Goal: Task Accomplishment & Management: Manage account settings

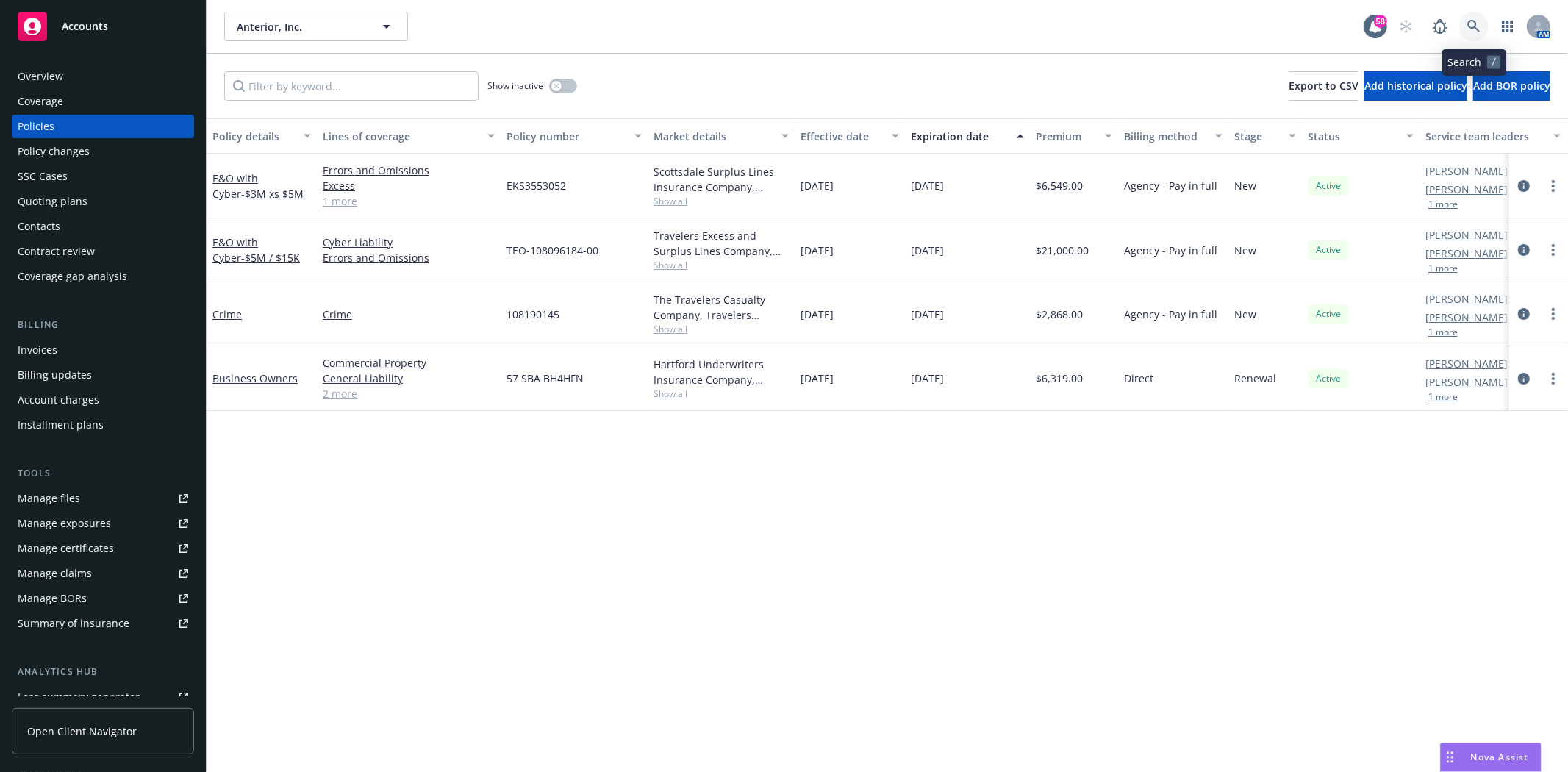
click at [1476, 29] on icon at bounding box center [1473, 25] width 13 height 13
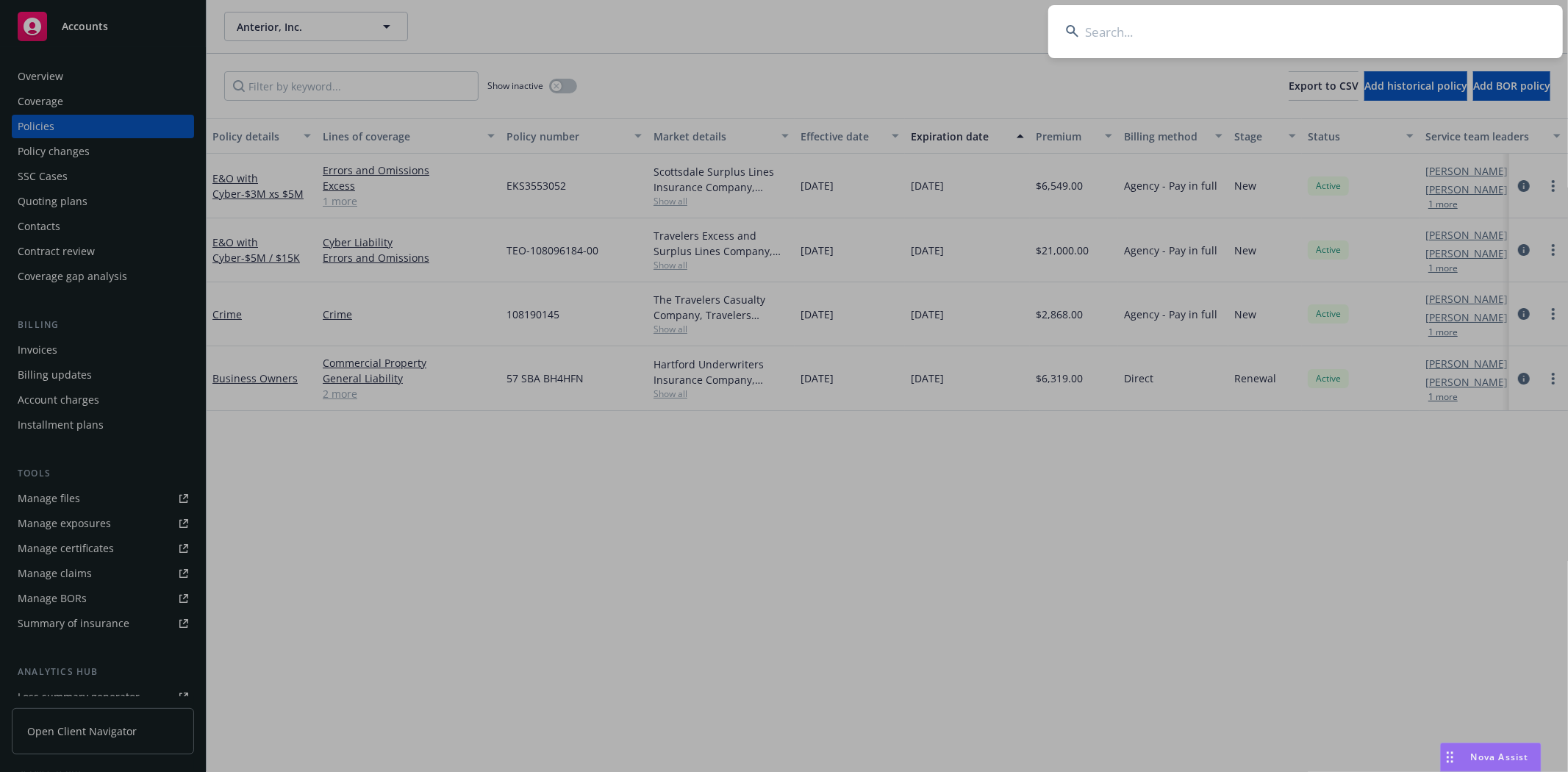
click at [1231, 32] on input at bounding box center [1306, 31] width 515 height 53
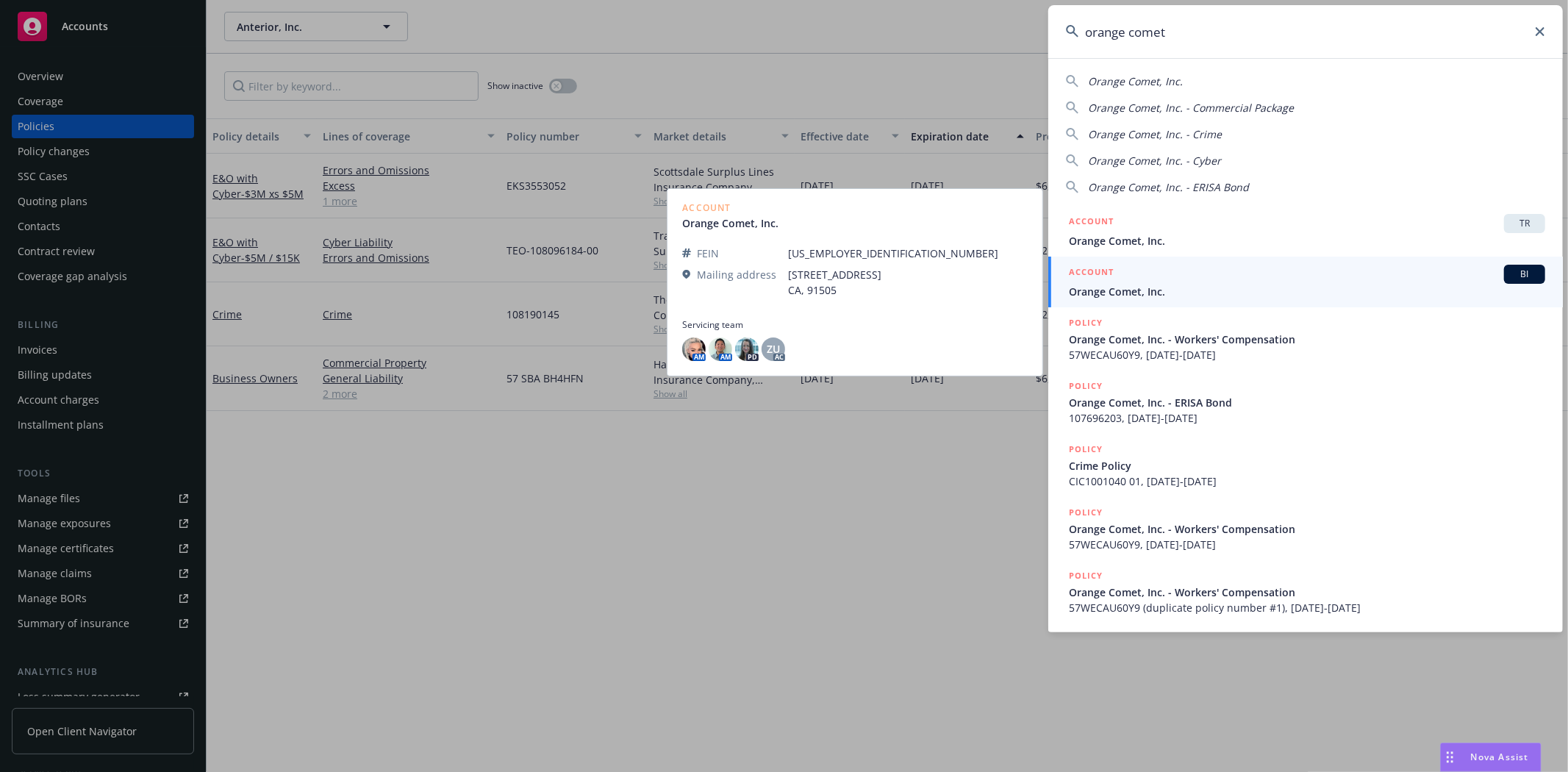
type input "orange comet"
click at [1244, 285] on span "Orange Comet, Inc." at bounding box center [1307, 292] width 477 height 16
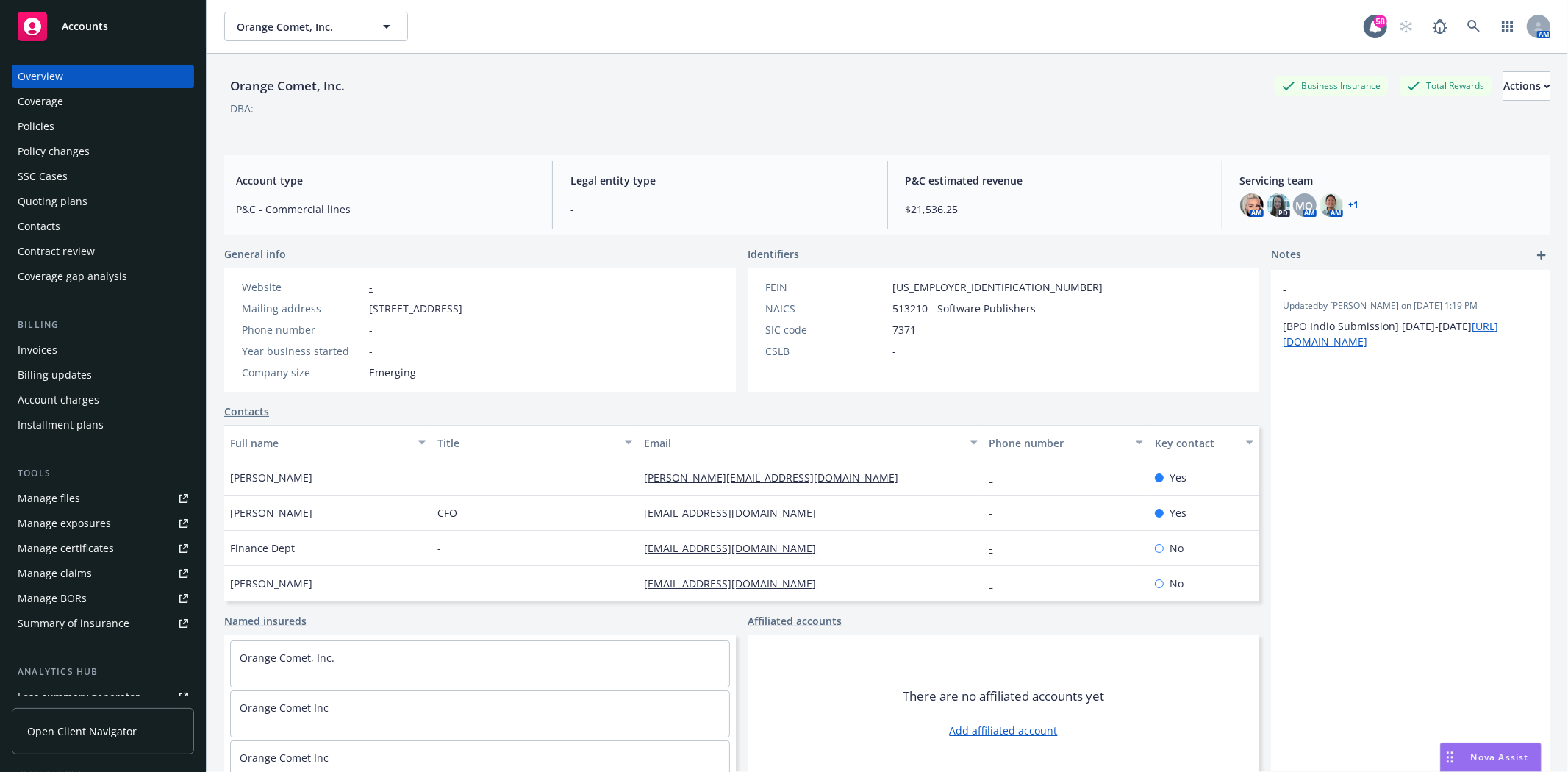
click at [64, 200] on div "Quoting plans" at bounding box center [52, 202] width 69 height 23
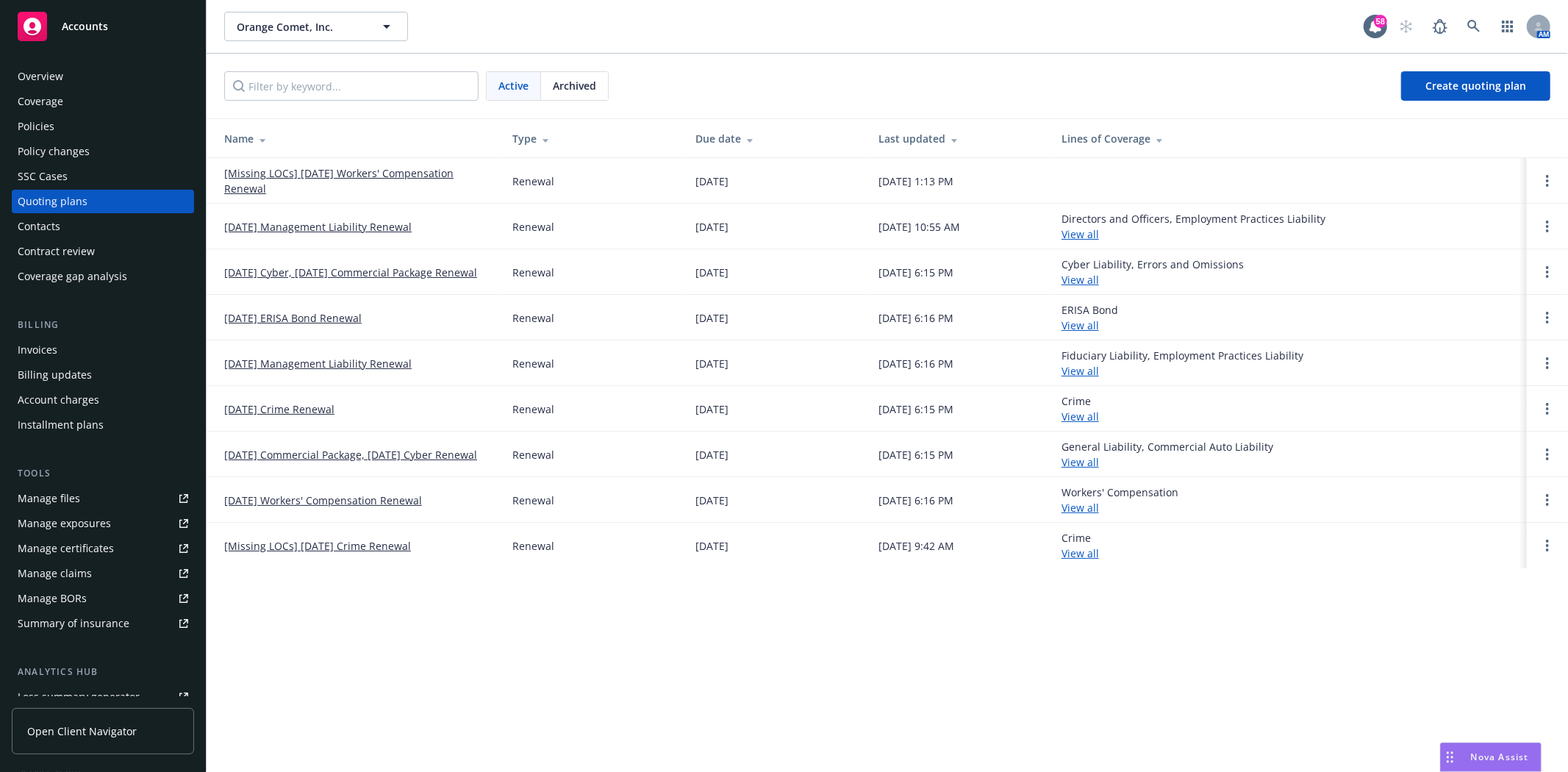
click at [508, 88] on span "Active" at bounding box center [513, 86] width 30 height 16
click at [353, 365] on link "[DATE] Management Liability Renewal" at bounding box center [318, 364] width 188 height 16
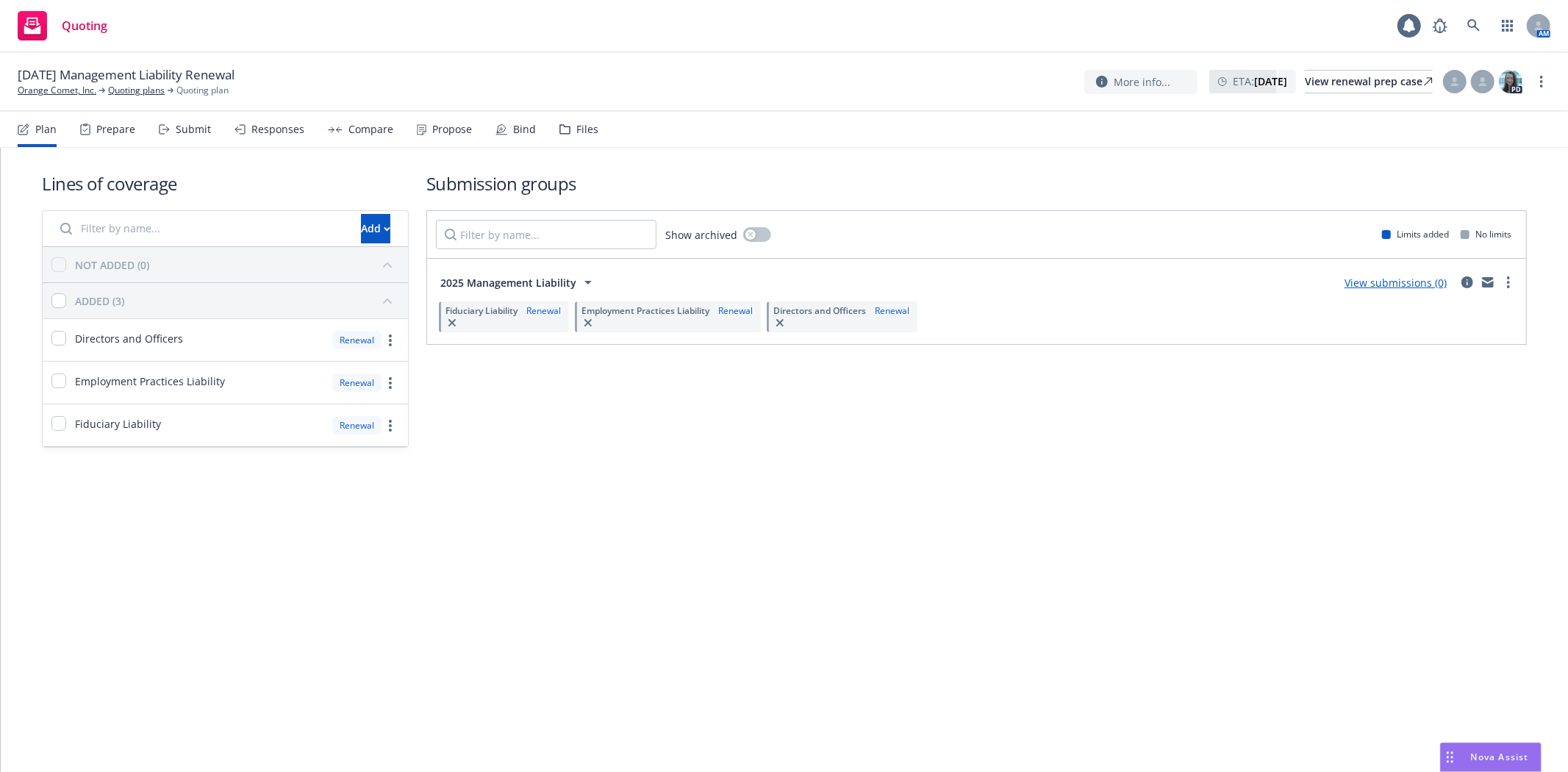
click at [565, 123] on div "Files" at bounding box center [579, 129] width 39 height 35
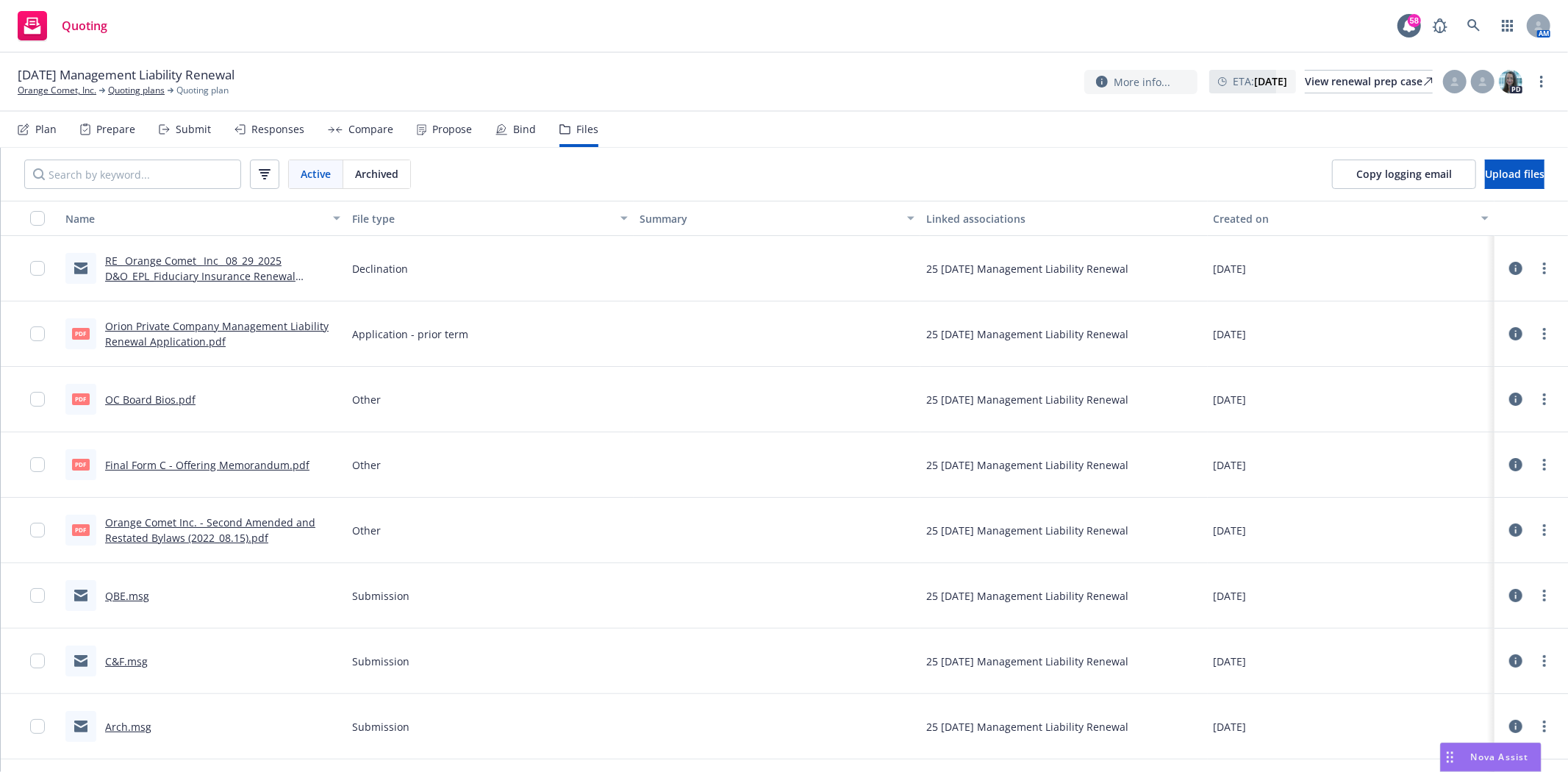
click at [246, 262] on link "RE_ Orange Comet_ Inc_ 08_29_2025 D&O_EPL_Fiduciary Insurance Renewal Date.msg" at bounding box center [200, 276] width 191 height 45
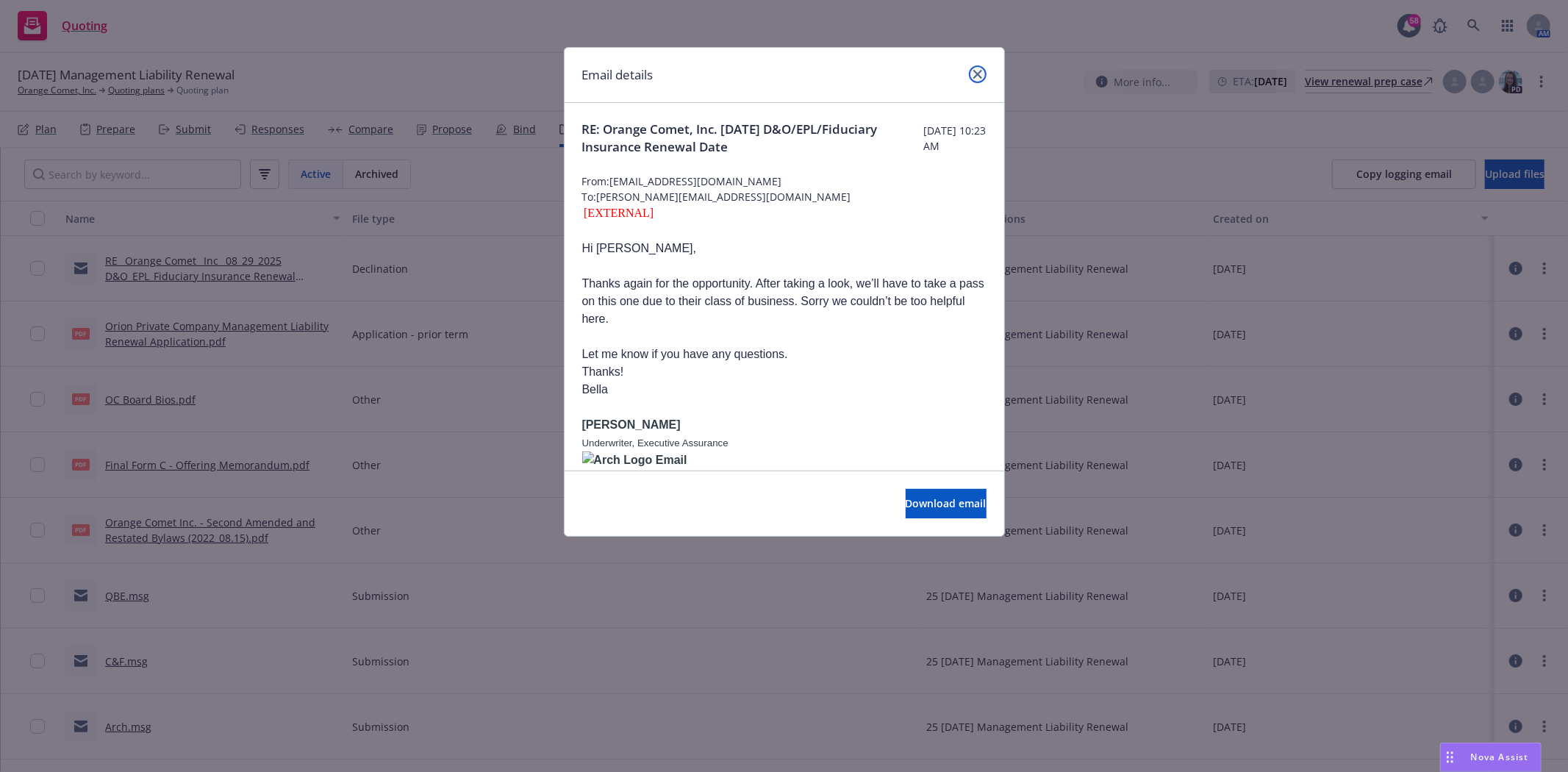
click at [974, 76] on icon "close" at bounding box center [978, 73] width 9 height 9
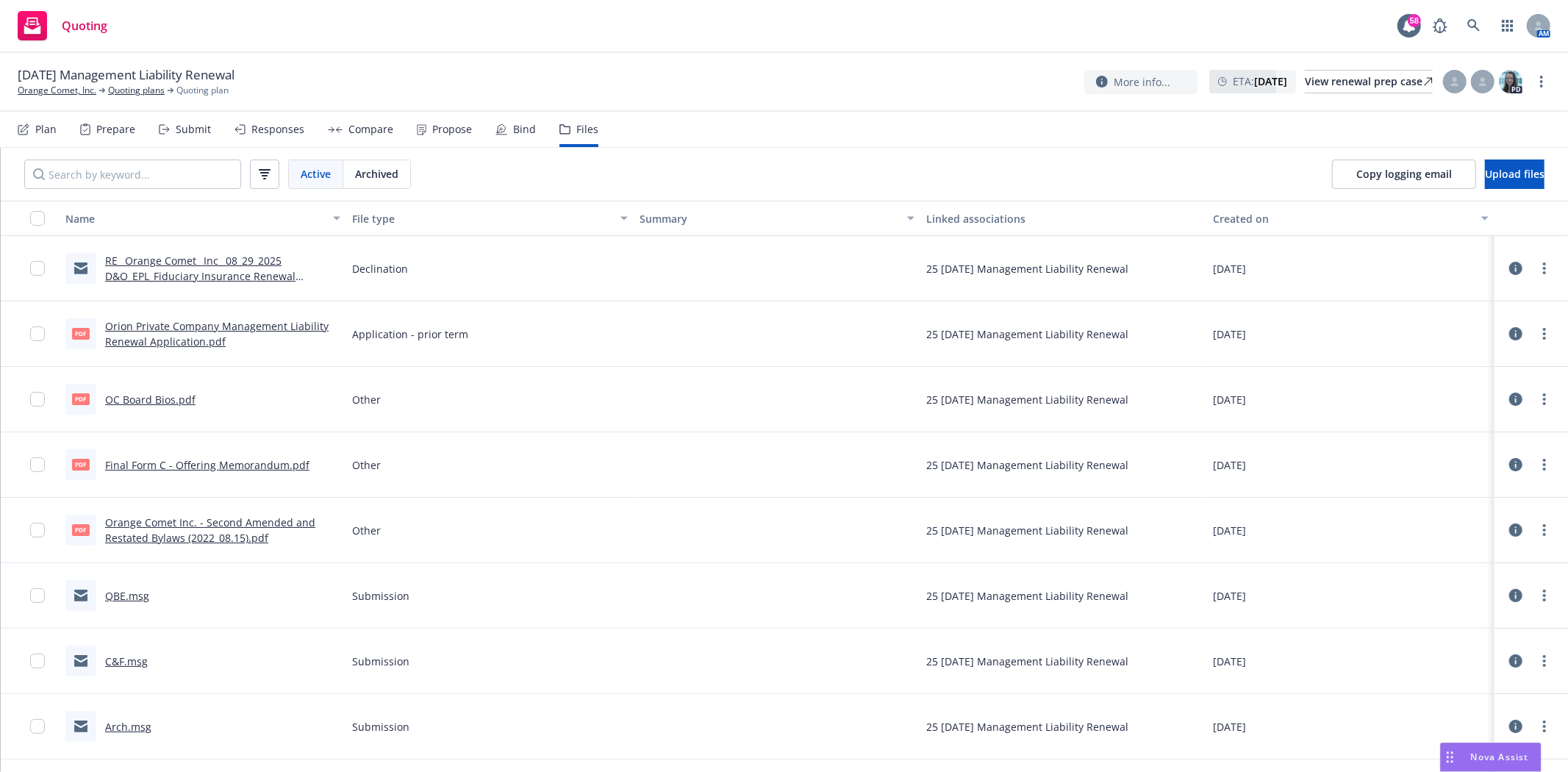
click at [1535, 277] on div at bounding box center [1531, 268] width 44 height 29
click at [1536, 270] on link "more" at bounding box center [1545, 268] width 18 height 18
click at [1455, 351] on link "Edit" at bounding box center [1466, 358] width 146 height 29
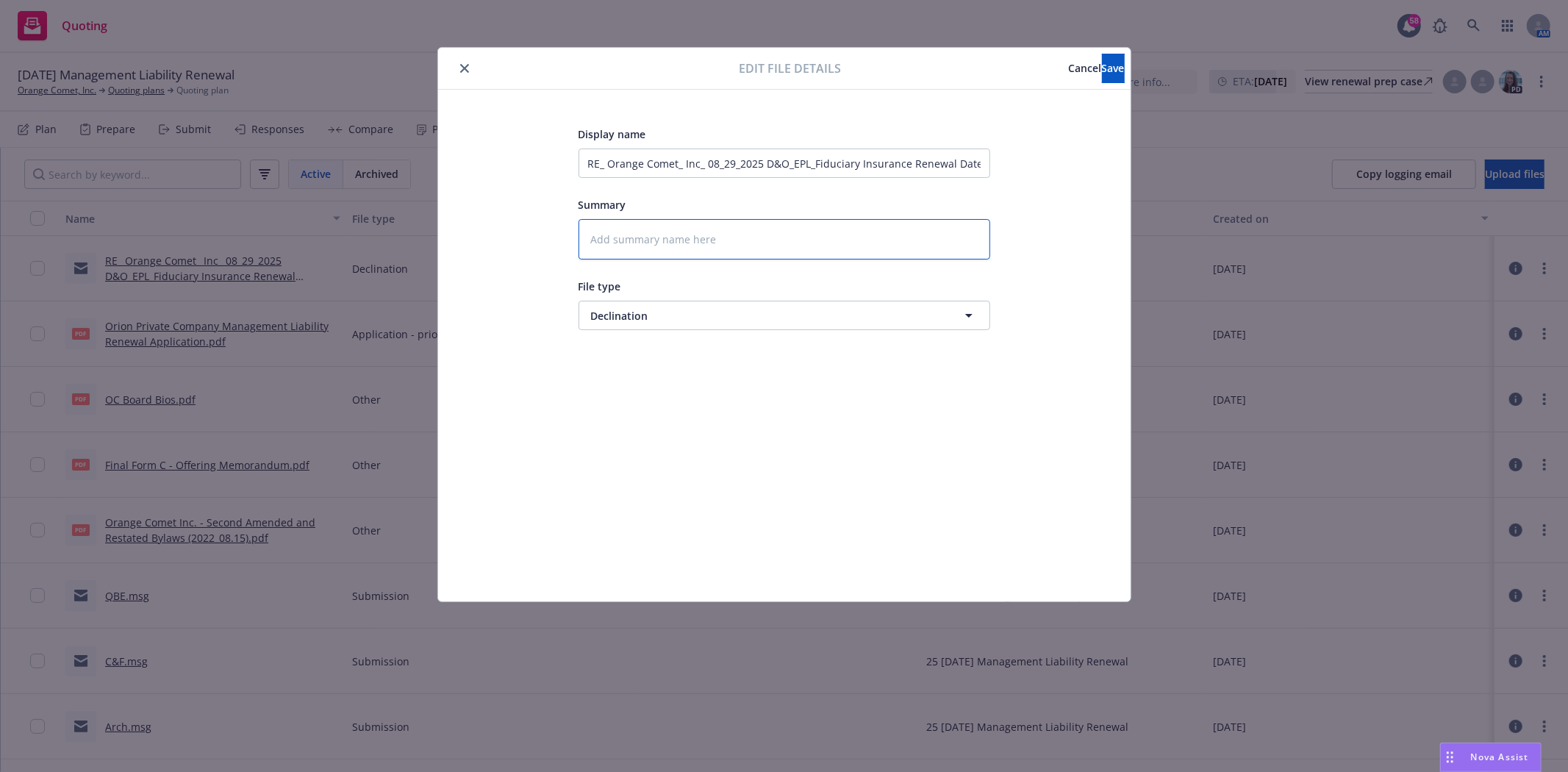
click at [693, 221] on textarea at bounding box center [784, 239] width 412 height 40
type textarea "x"
type textarea "A"
type textarea "x"
type textarea "Ar"
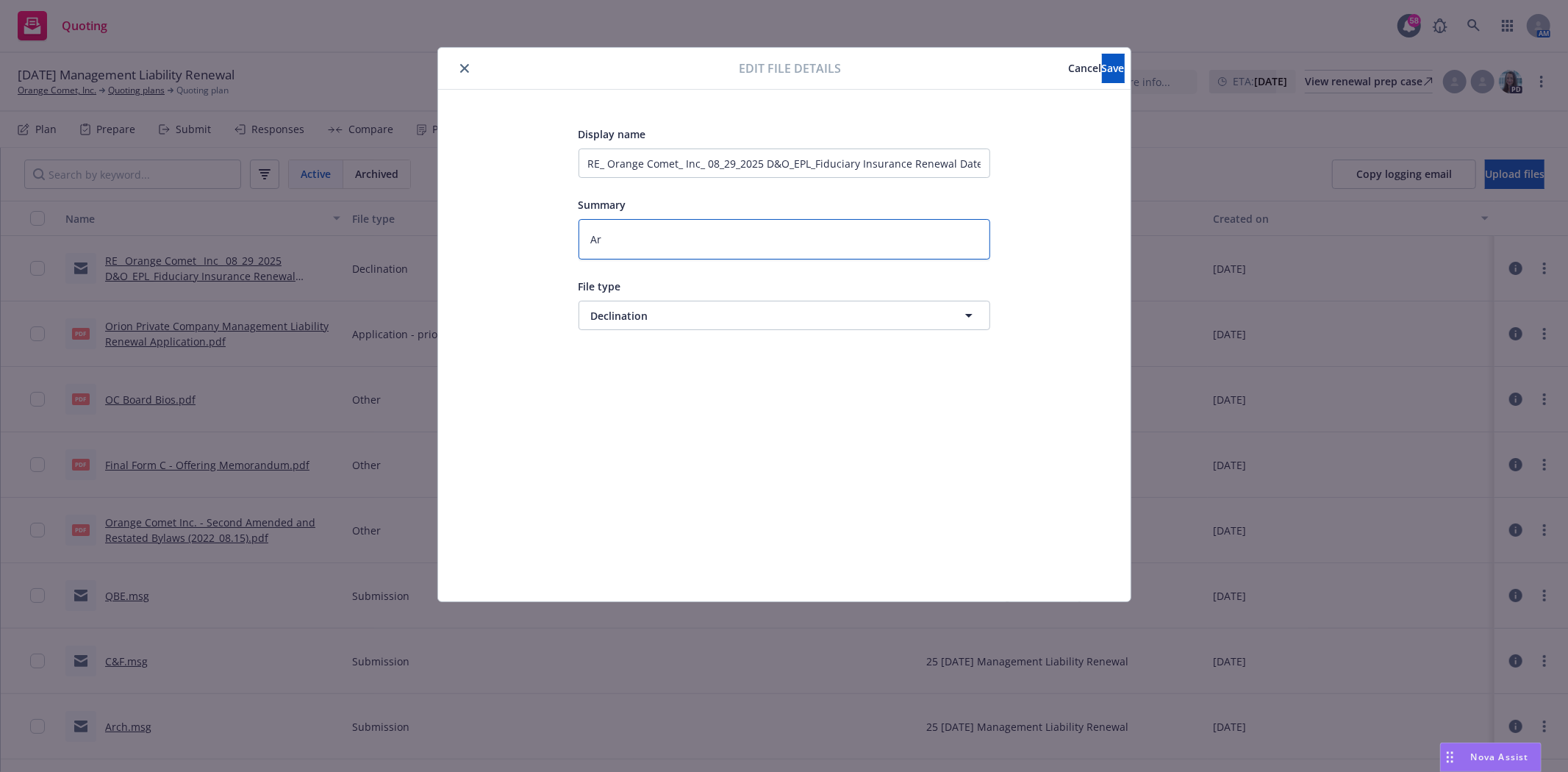
type textarea "x"
type textarea "Arc"
type textarea "x"
type textarea "Arch"
type textarea "x"
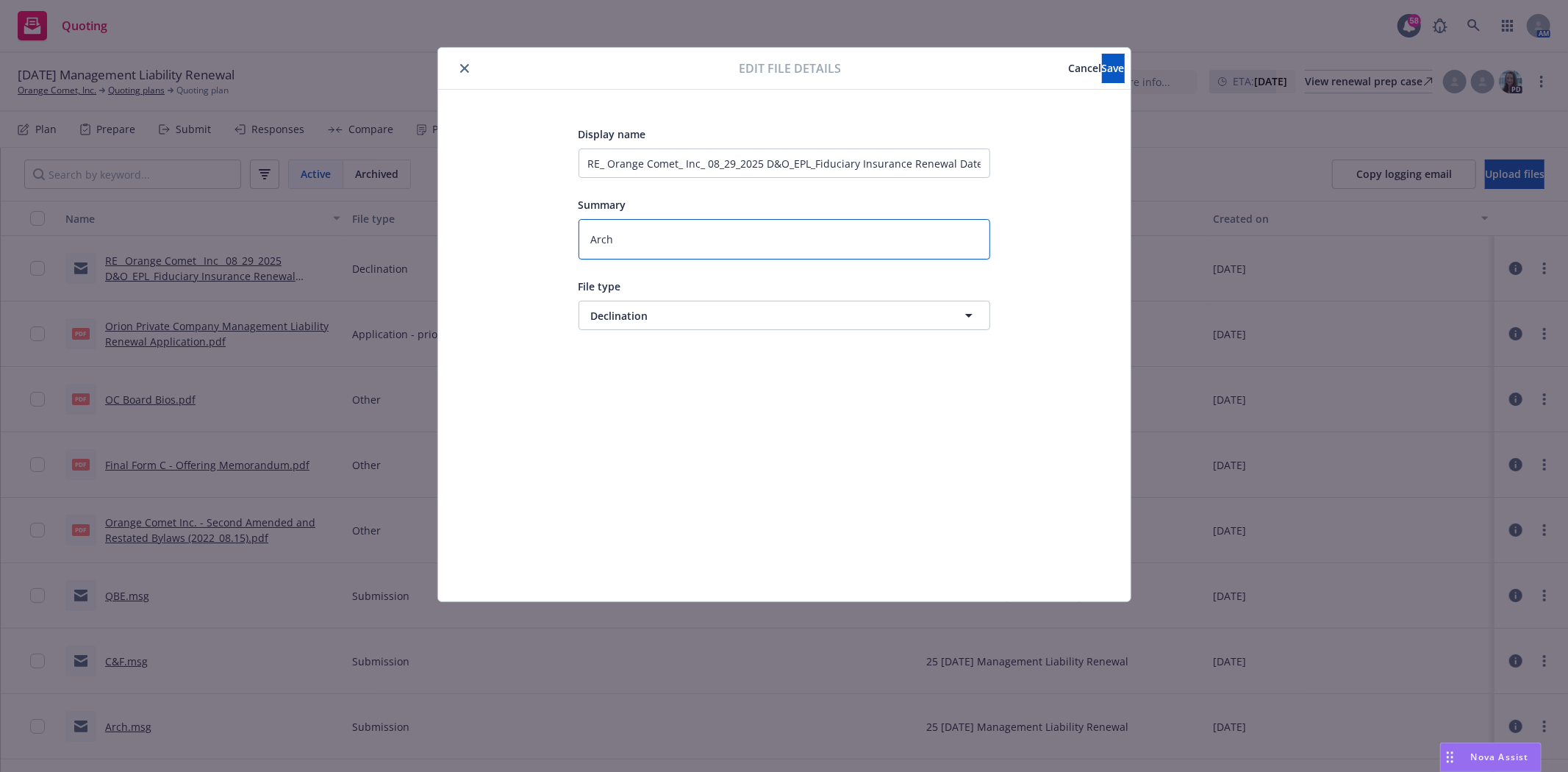
type textarea "Arch"
type textarea "x"
type textarea "Arch"
click at [1102, 78] on button "Save" at bounding box center [1113, 68] width 23 height 29
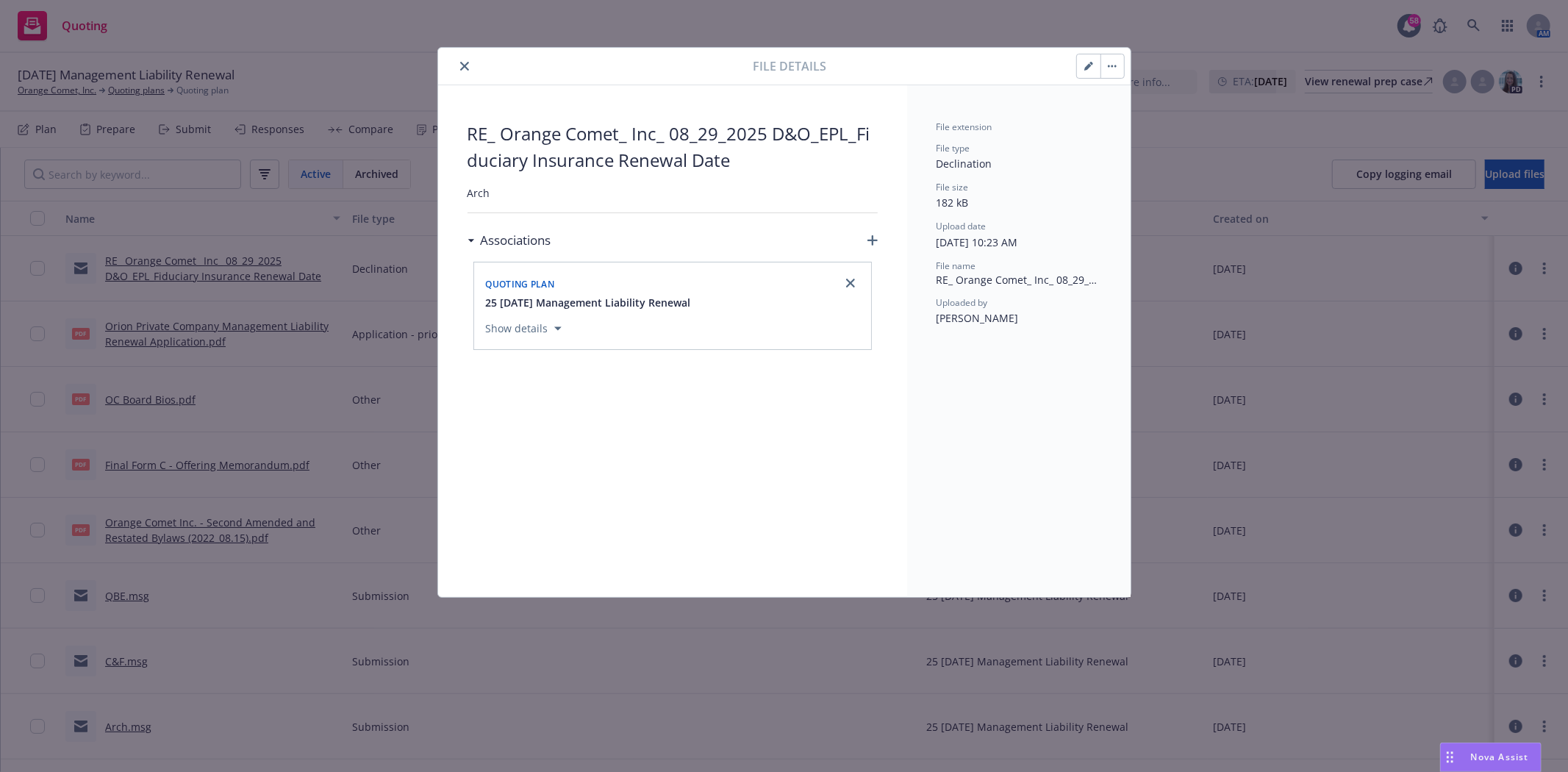
click at [457, 67] on button "close" at bounding box center [465, 67] width 18 height 18
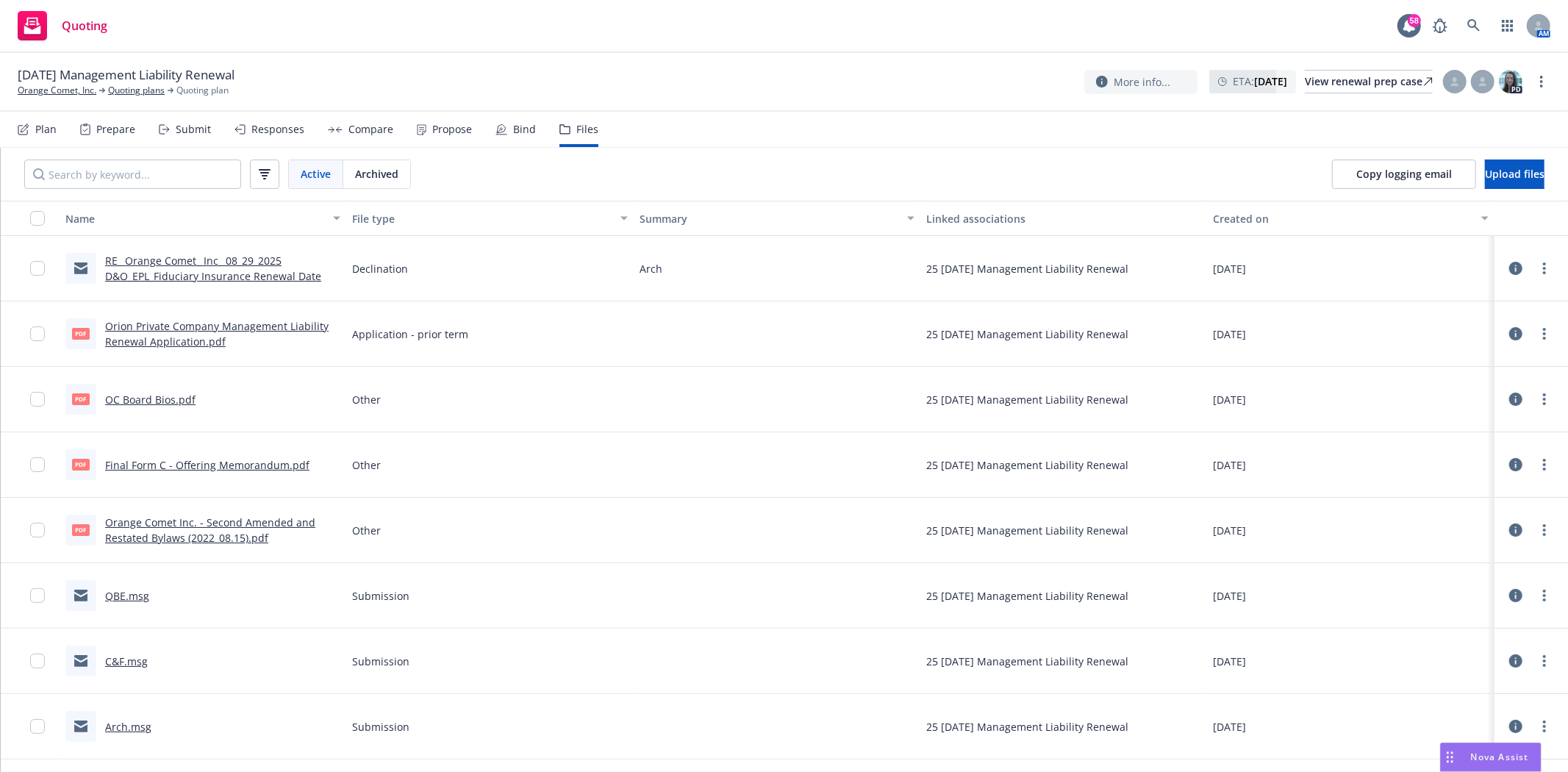
click at [1473, 189] on div "Copy logging email Upload files" at bounding box center [1438, 174] width 259 height 53
click at [1485, 177] on span "Upload files" at bounding box center [1514, 174] width 60 height 14
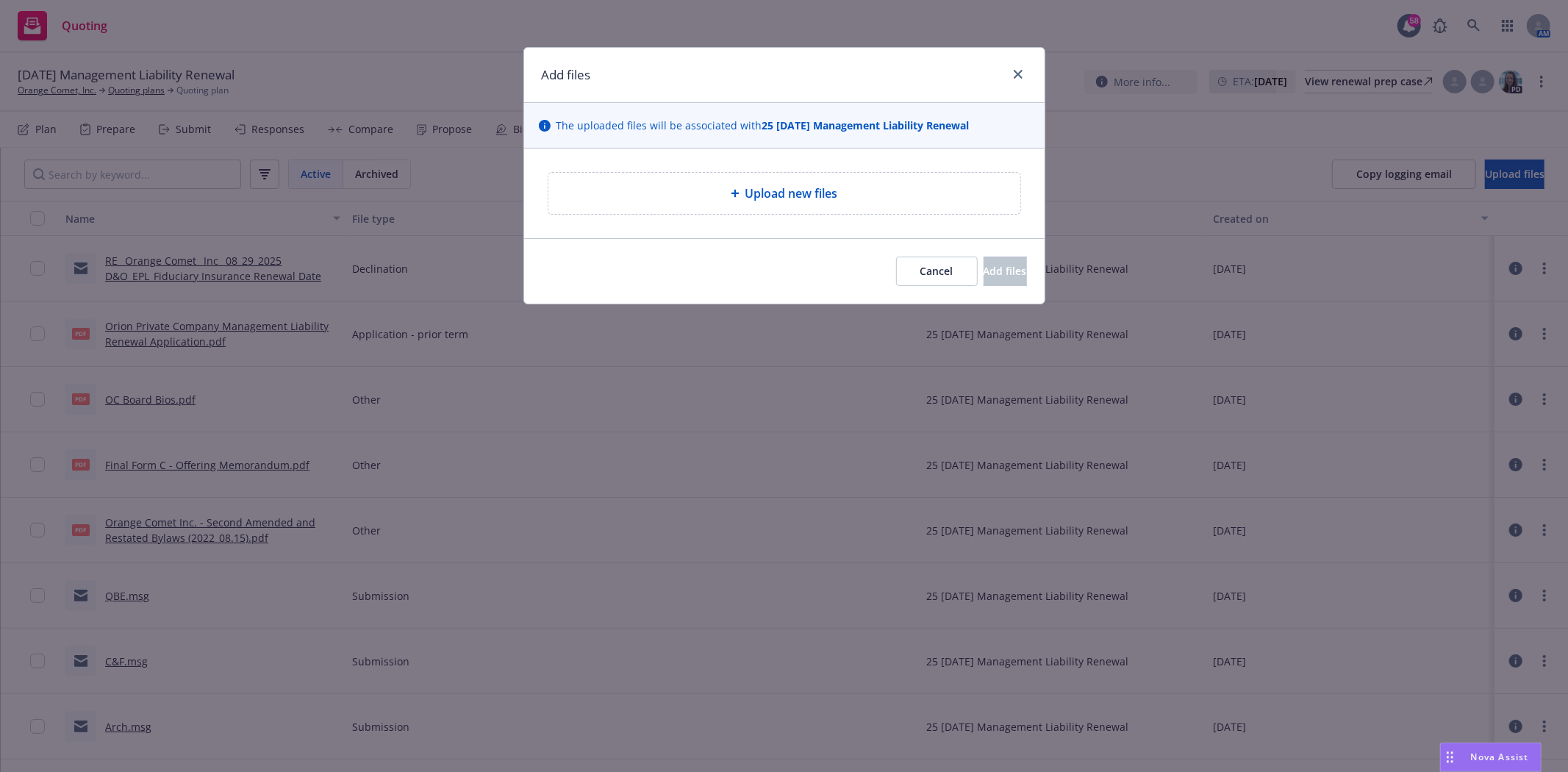
type textarea "x"
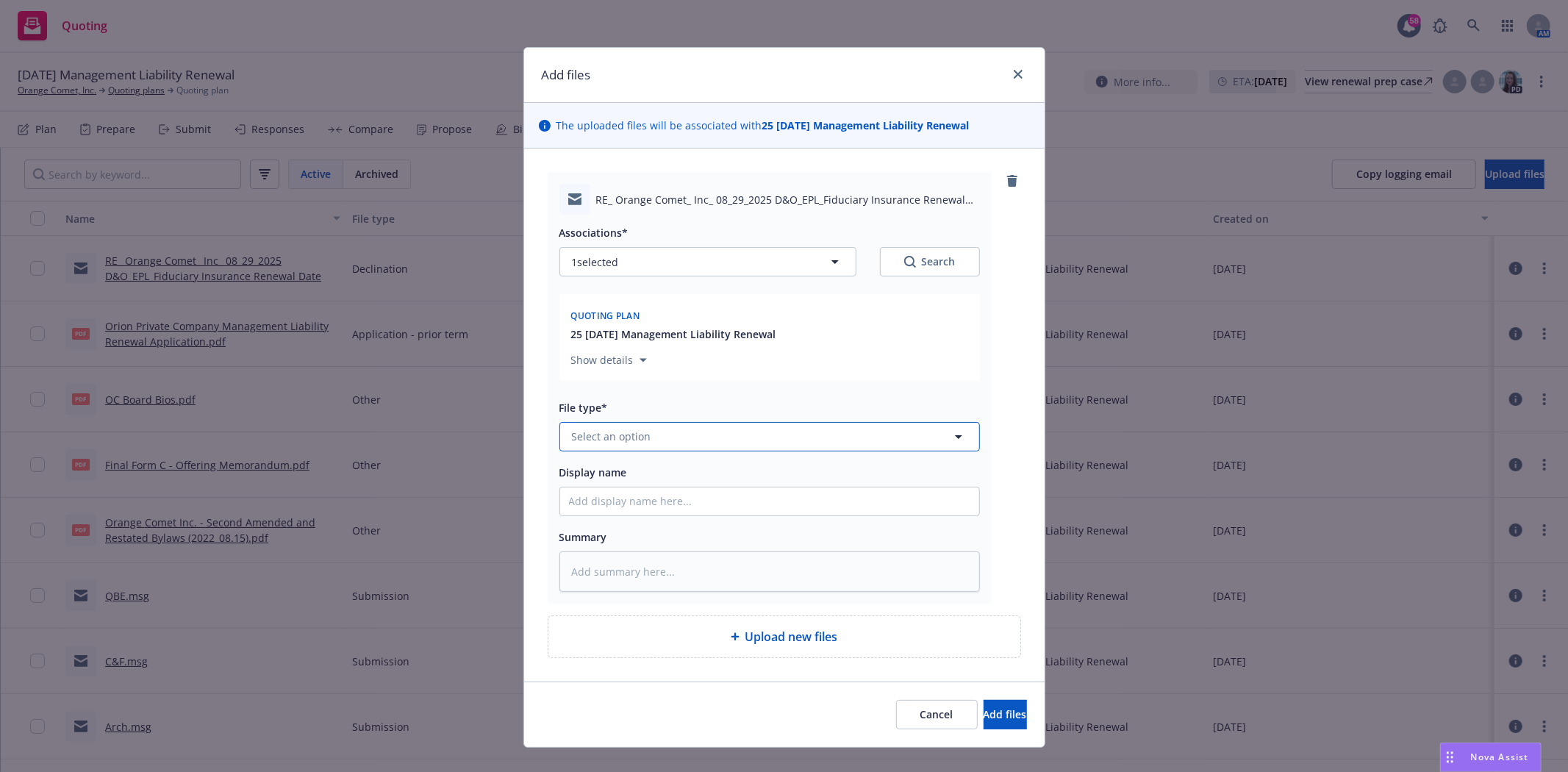
click at [722, 438] on button "Select an option" at bounding box center [770, 436] width 421 height 29
type input "declina"
click at [687, 400] on div "Declination" at bounding box center [769, 396] width 401 height 22
click at [643, 496] on input "Display name" at bounding box center [769, 501] width 419 height 28
type textarea "x"
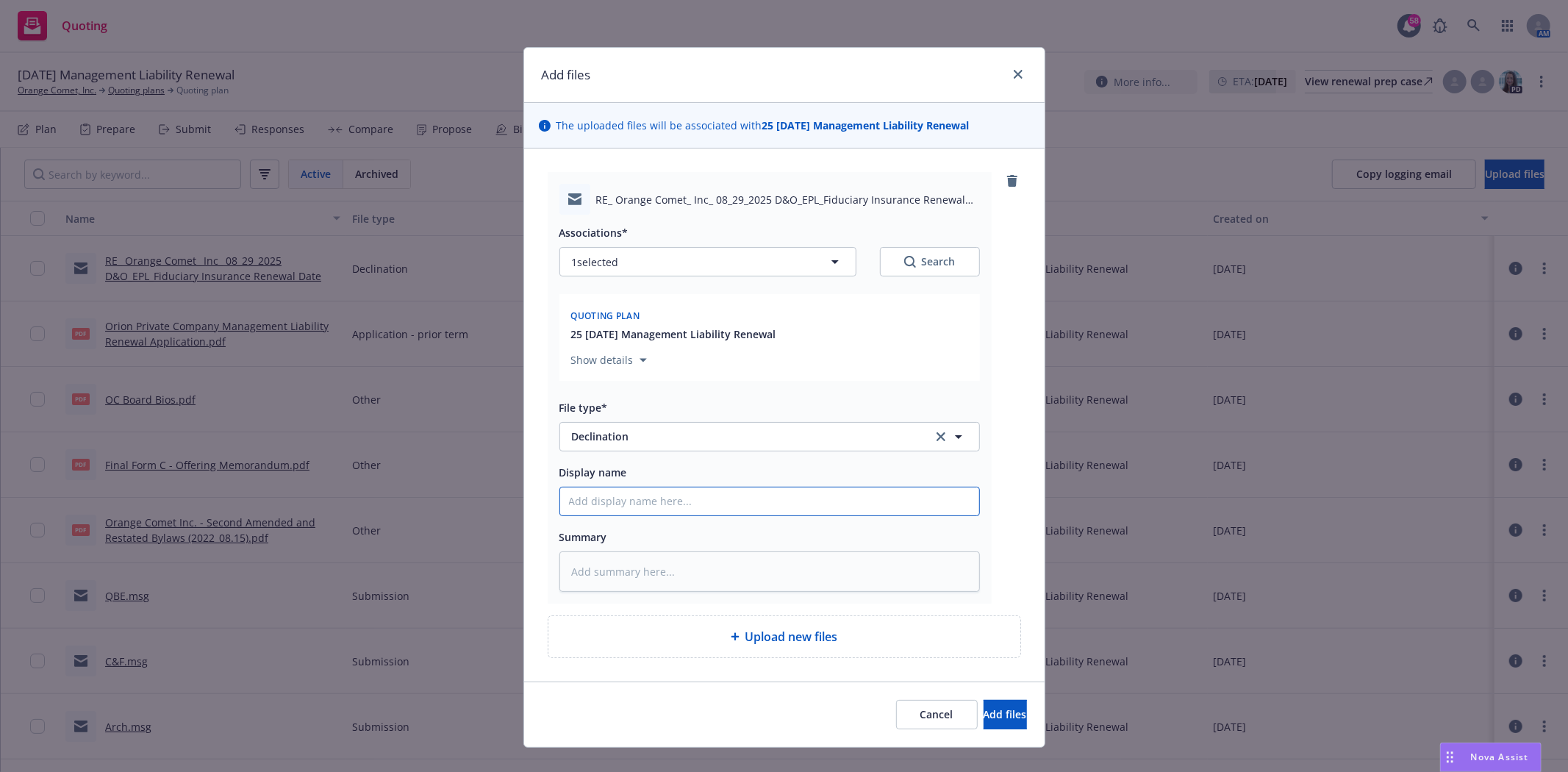
type input "C"
type textarea "x"
type input "C&"
type textarea "x"
type input "C&G"
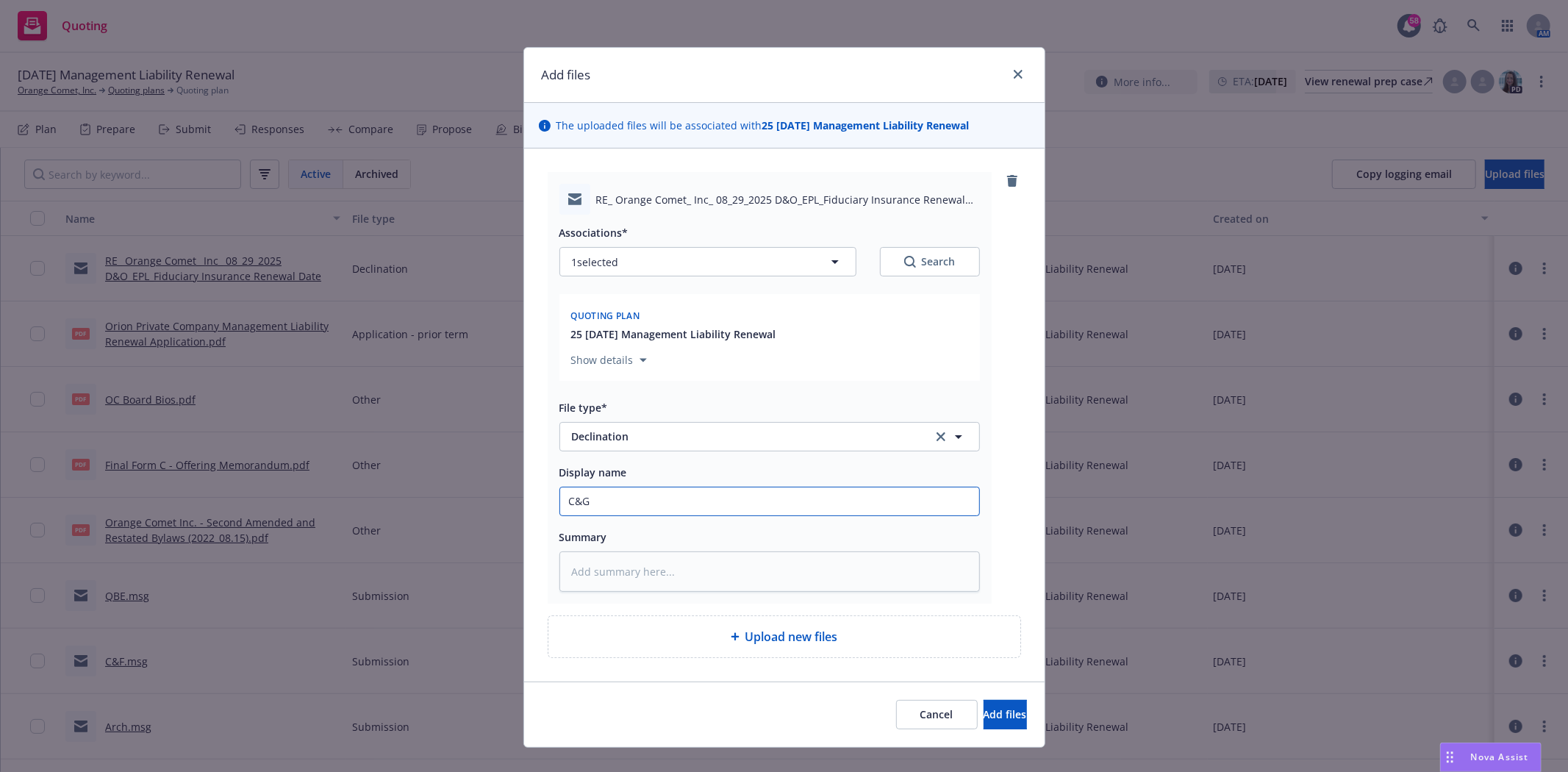
type textarea "x"
type input "C&"
type textarea "x"
type input "C&F"
type textarea "x"
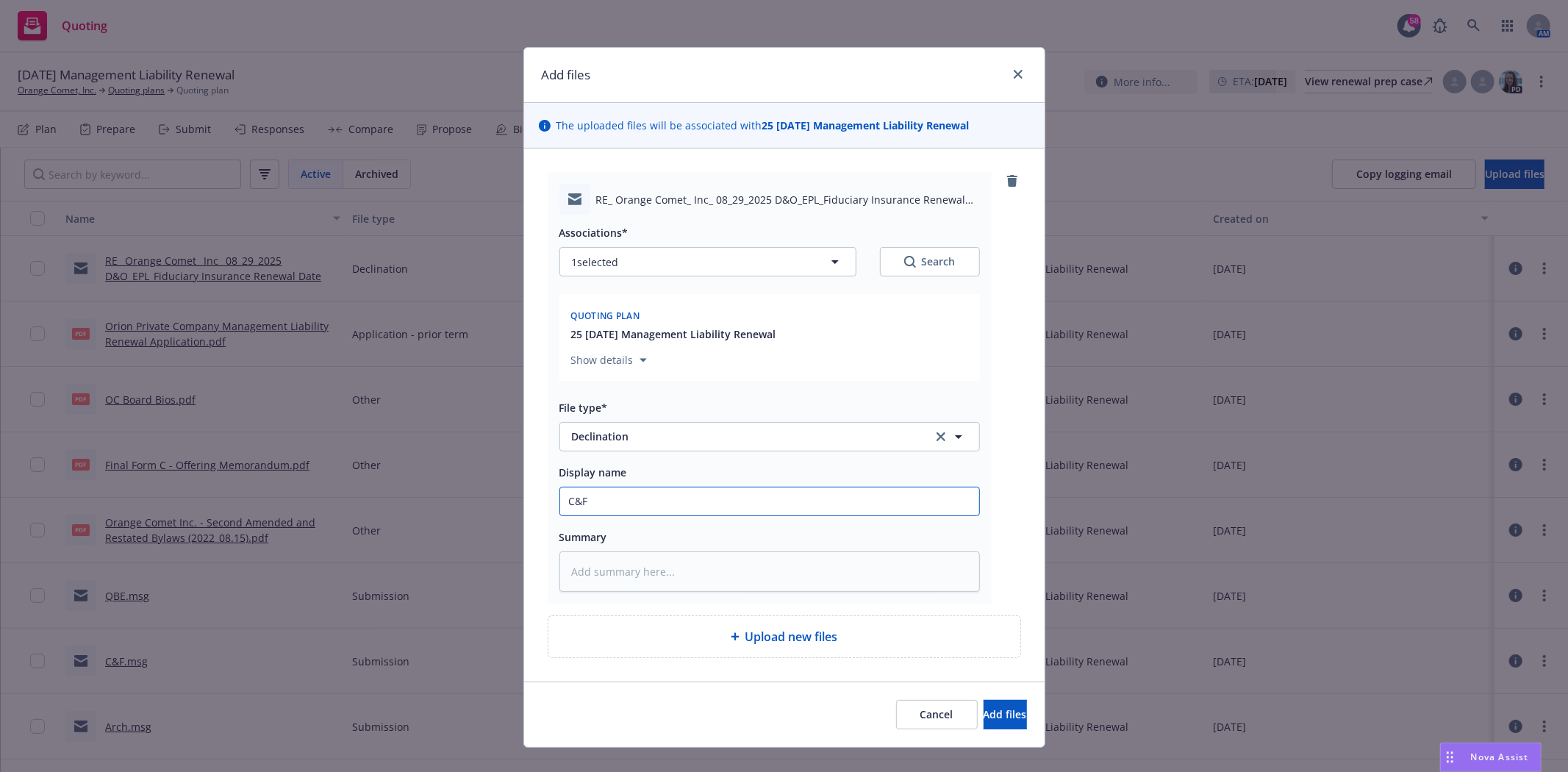
type input "C&F"
type textarea "x"
type input "C&F d"
type textarea "x"
type input "C&F de"
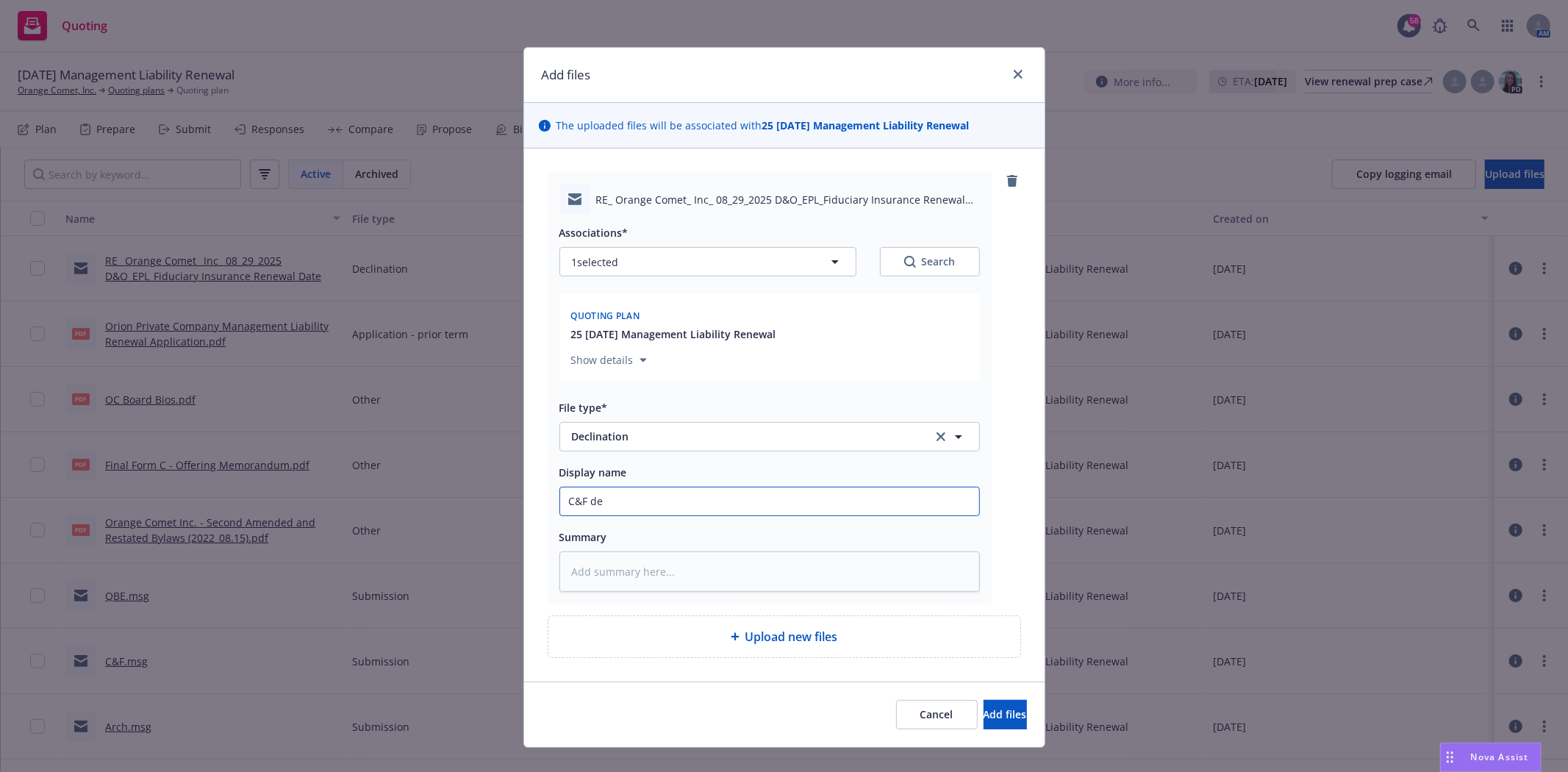
type textarea "x"
type input "C&F dec"
type textarea "x"
type input "C&F decl"
type textarea "x"
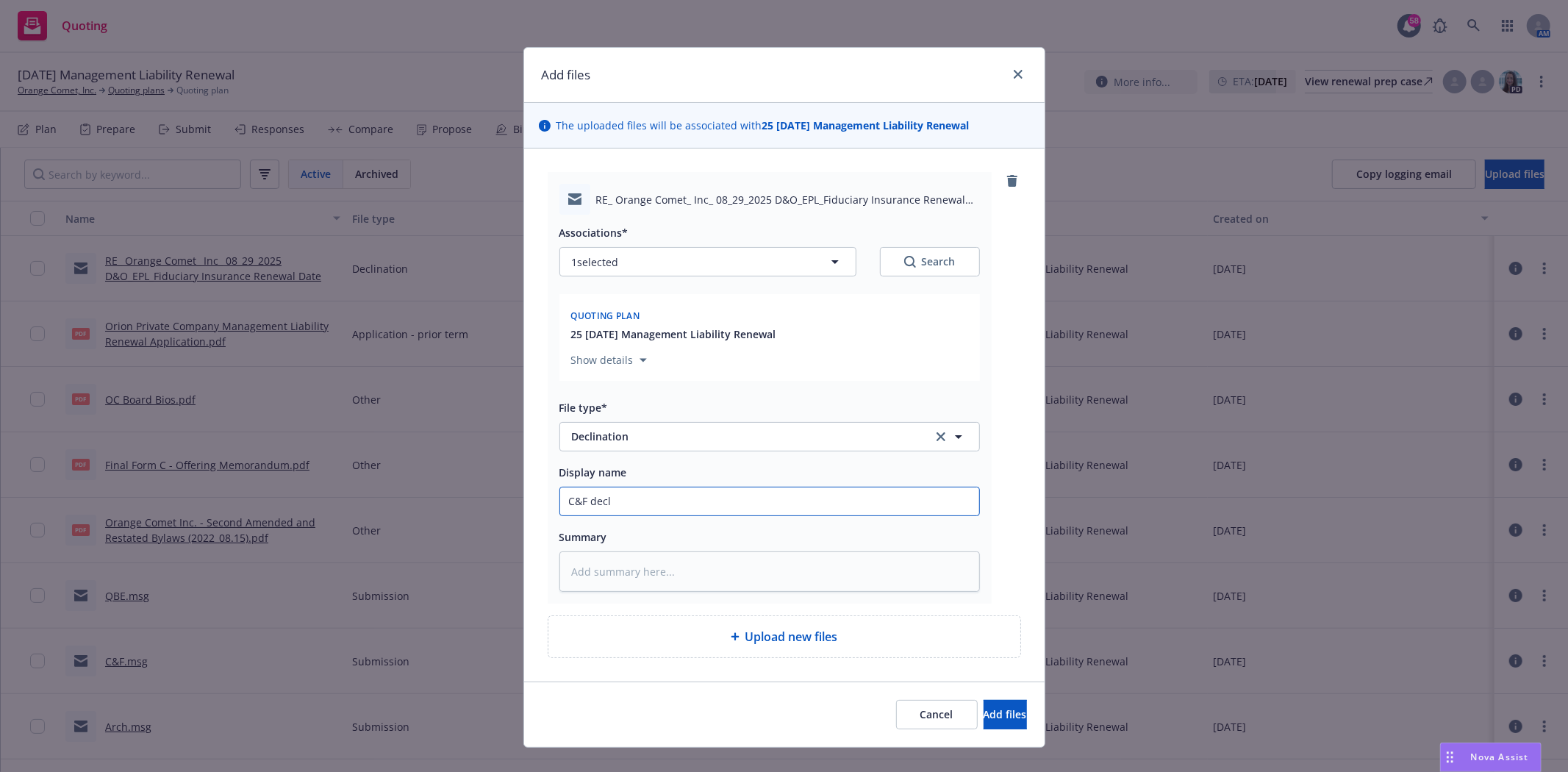
type input "C&F decli"
type textarea "x"
type input "C&F declin"
type textarea "x"
type input "C&F decline"
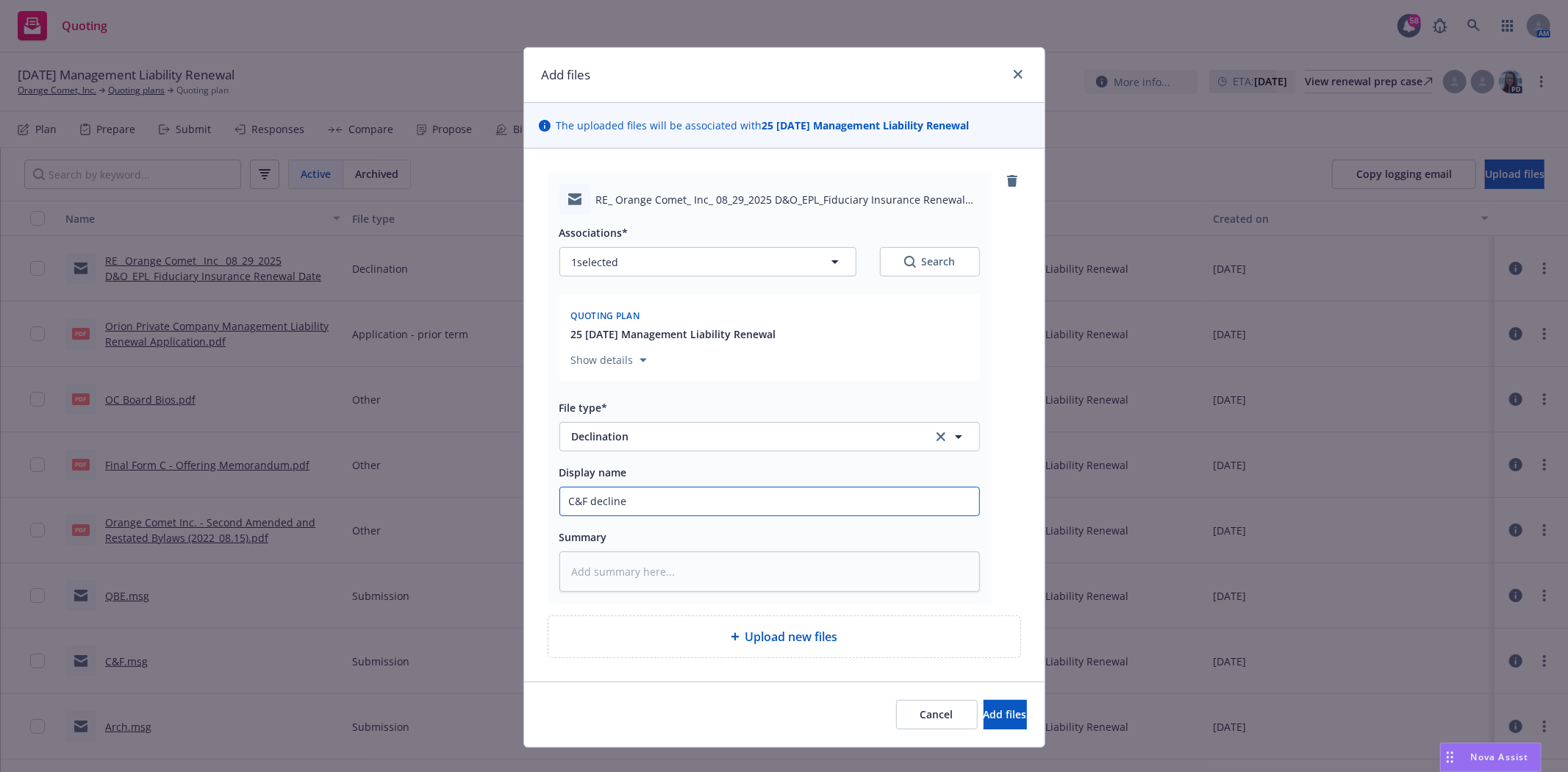
click at [984, 700] on button "Add files" at bounding box center [1005, 714] width 43 height 29
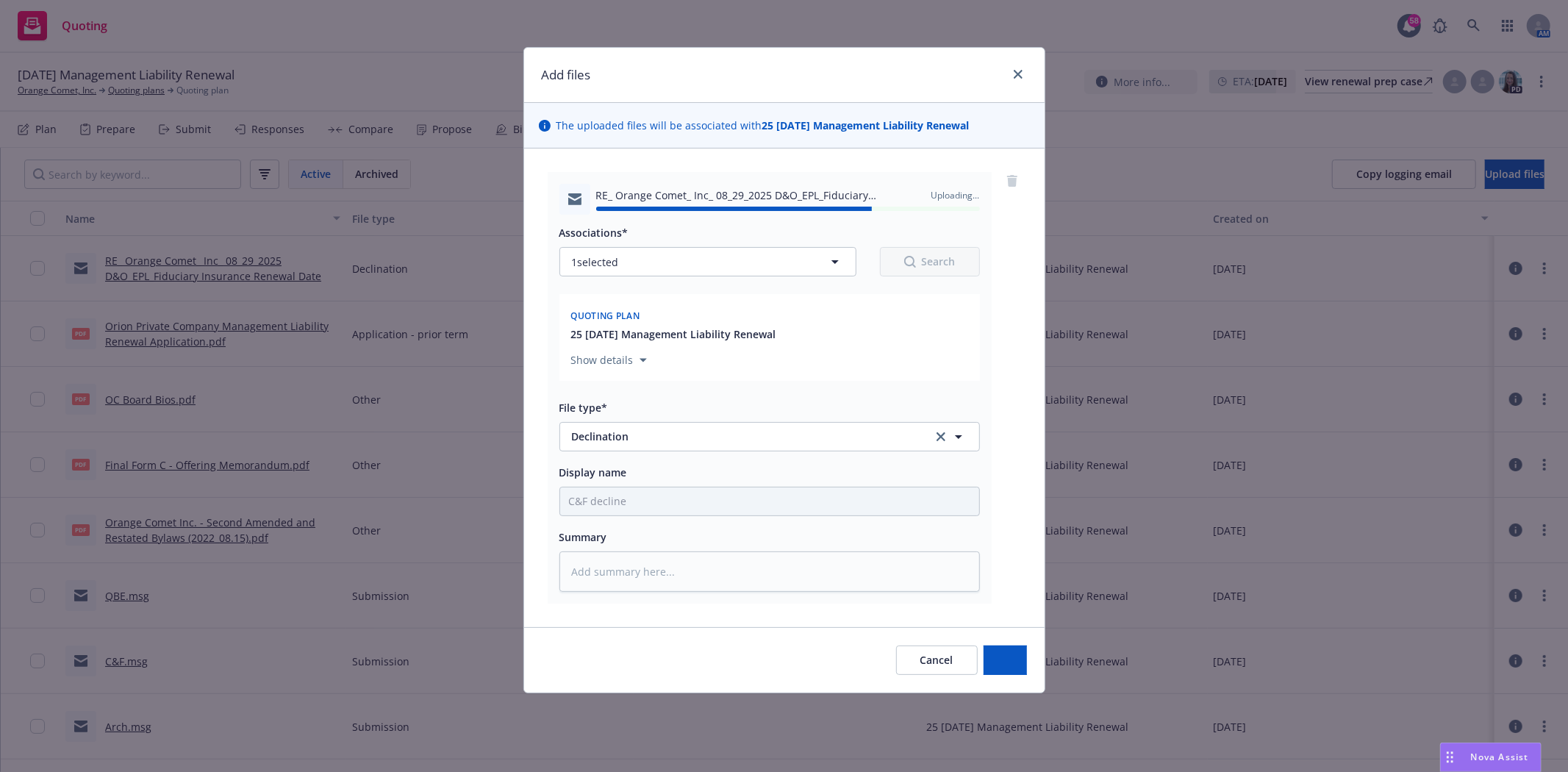
type textarea "x"
